Goal: Information Seeking & Learning: Check status

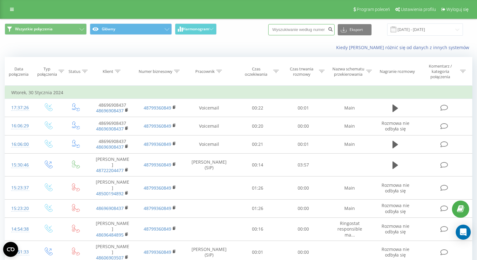
click at [313, 24] on input at bounding box center [301, 29] width 66 height 11
paste input "[PHONE_NUMBER]"
click at [286, 28] on input "[PHONE_NUMBER]" at bounding box center [301, 29] width 66 height 11
type input "889922371"
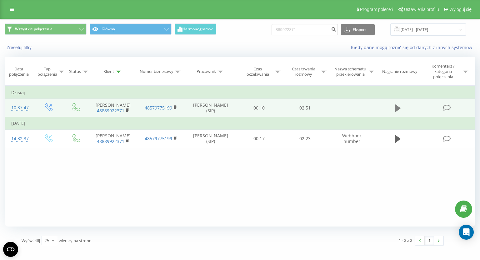
click at [398, 110] on icon at bounding box center [398, 108] width 6 height 8
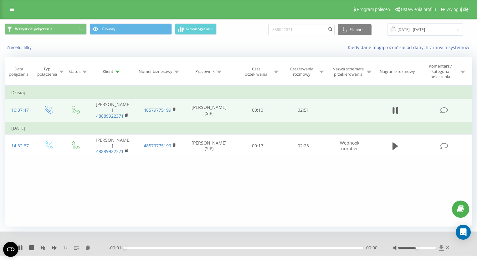
drag, startPoint x: 418, startPoint y: 246, endPoint x: 442, endPoint y: 246, distance: 23.8
click at [442, 246] on div at bounding box center [422, 248] width 58 height 6
click at [21, 246] on icon at bounding box center [21, 247] width 1 height 5
